Goal: Task Accomplishment & Management: Manage account settings

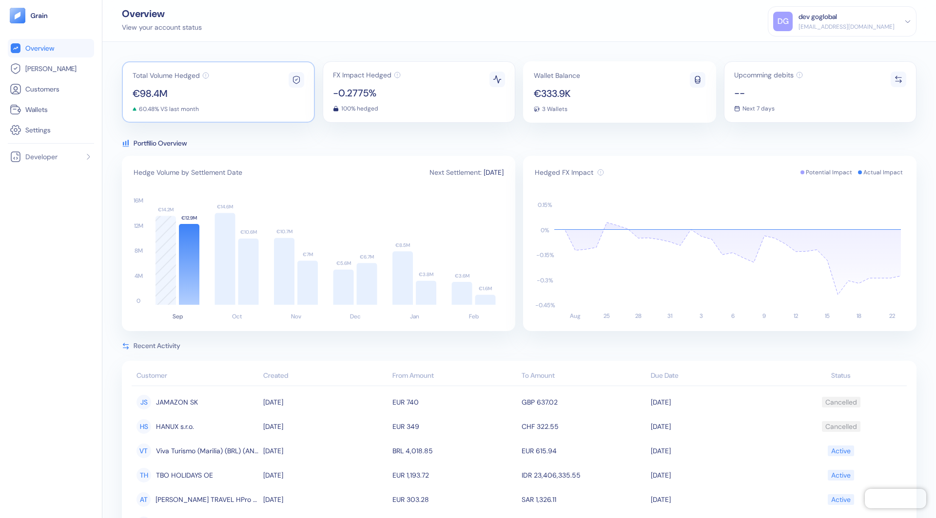
click at [239, 90] on div "Total Volume Hedged €98.4M 60.48% VS last month" at bounding box center [218, 91] width 193 height 61
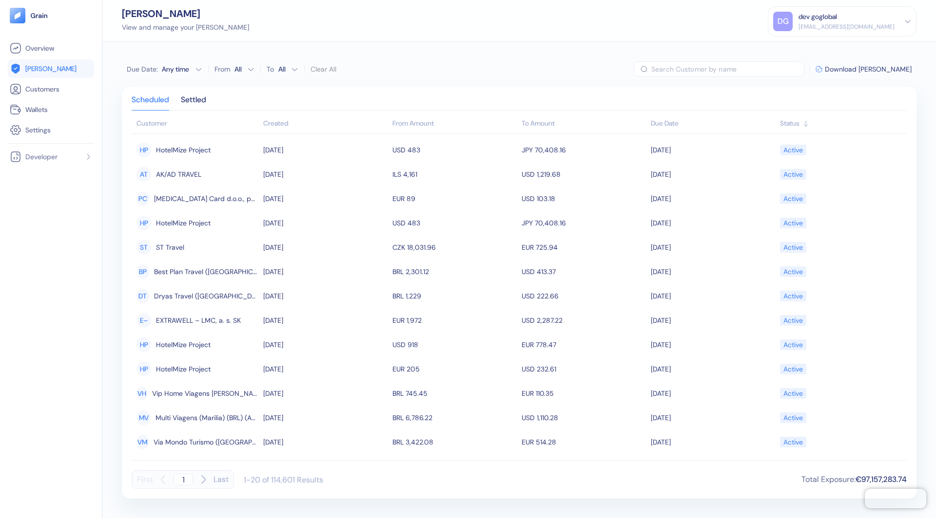
click at [54, 59] on li "[PERSON_NAME]" at bounding box center [51, 68] width 86 height 19
click at [54, 52] on span "Overview" at bounding box center [39, 48] width 29 height 10
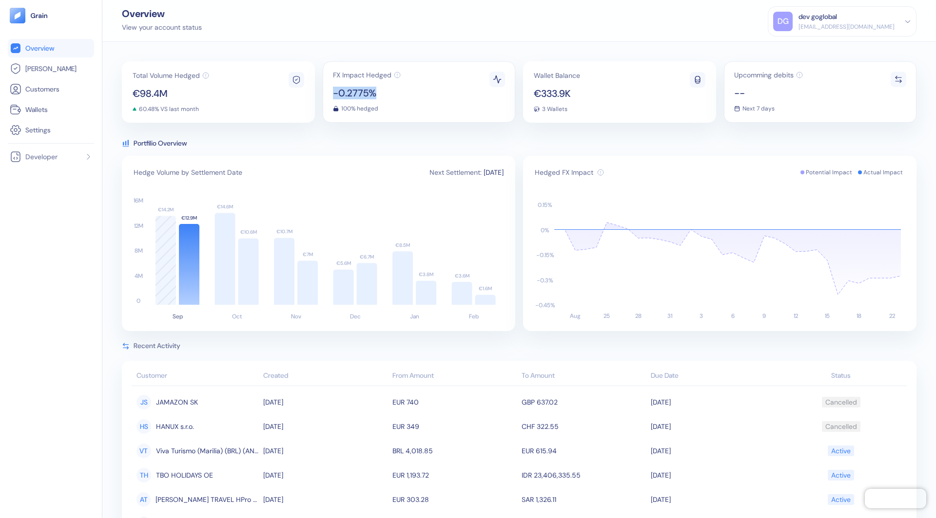
drag, startPoint x: 374, startPoint y: 94, endPoint x: 334, endPoint y: 94, distance: 40.4
click at [334, 94] on span "-0.2775%" at bounding box center [367, 93] width 68 height 10
click at [300, 45] on div "Total Volume Hedged €98.4M 60.48% VS last month FX Impact Hedged -0.2775% 100% …" at bounding box center [518, 280] width 833 height 477
click at [906, 21] on icon at bounding box center [907, 21] width 7 height 7
click at [812, 48] on div "Sign Out" at bounding box center [798, 48] width 27 height 10
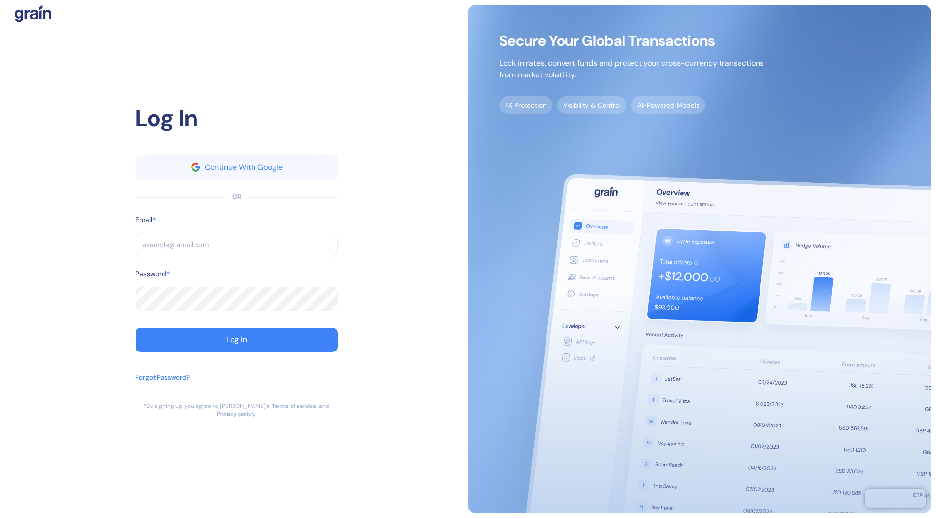
type input "[EMAIL_ADDRESS][DOMAIN_NAME]"
